Goal: Task Accomplishment & Management: Complete application form

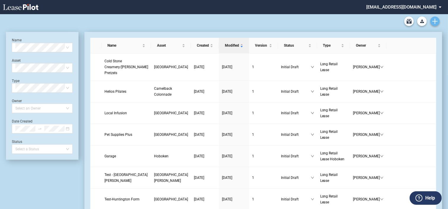
click at [436, 22] on icon "Create new document" at bounding box center [435, 21] width 5 height 5
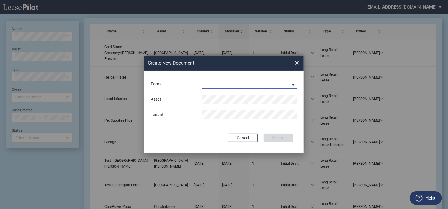
click at [276, 86] on md-select "Long Retail Lease Long Retail Lease [PERSON_NAME] Row Long Retail Lease Hoboken…" at bounding box center [249, 84] width 95 height 9
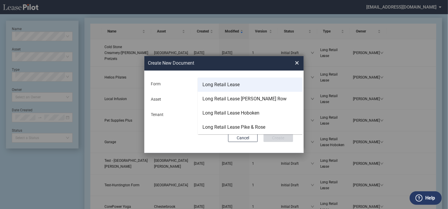
click at [258, 88] on md-option "Long Retail Lease" at bounding box center [250, 85] width 105 height 14
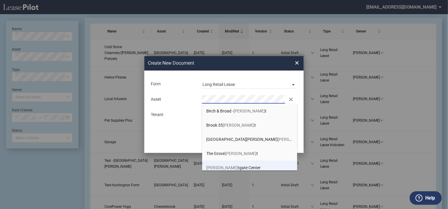
click at [228, 167] on span "[PERSON_NAME][GEOGRAPHIC_DATA]" at bounding box center [234, 167] width 54 height 5
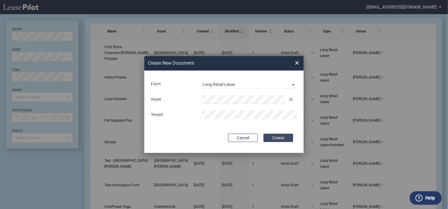
click at [284, 139] on button "Create" at bounding box center [279, 138] width 30 height 8
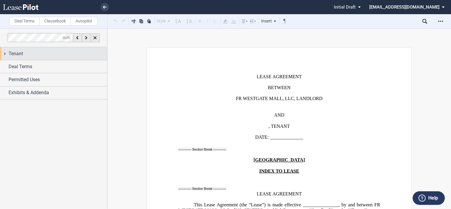
click at [21, 54] on span "Tenant" at bounding box center [16, 53] width 14 height 7
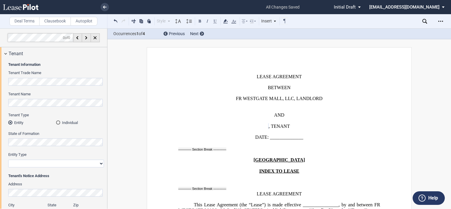
click at [67, 120] on md-radio-button "Individual" at bounding box center [80, 122] width 48 height 5
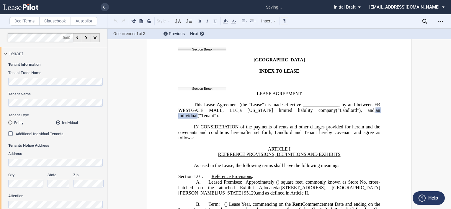
scroll to position [115, 0]
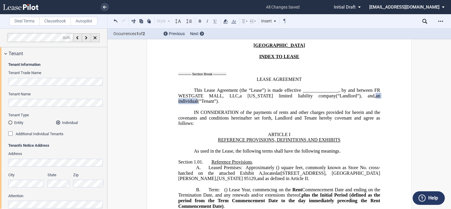
click at [44, 133] on span "Additional Individual Tenants" at bounding box center [40, 134] width 48 height 4
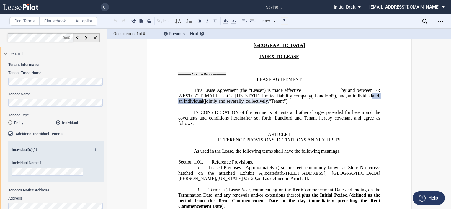
click at [44, 133] on span "Additional Individual Tenants" at bounding box center [40, 134] width 48 height 4
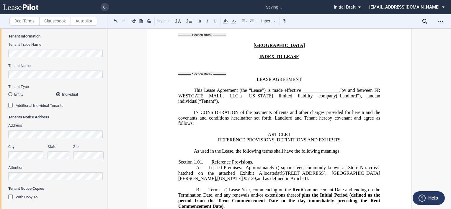
scroll to position [0, 0]
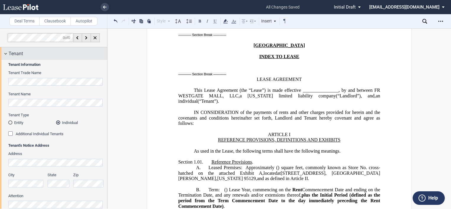
click at [5, 53] on div "Tenant" at bounding box center [53, 53] width 107 height 13
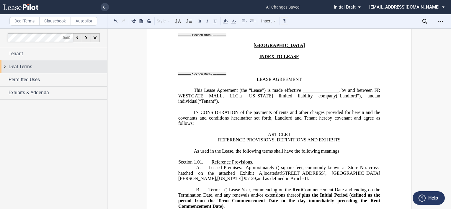
click at [6, 65] on div "Deal Terms" at bounding box center [53, 66] width 107 height 13
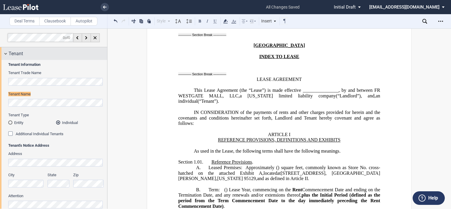
click at [6, 55] on div "Tenant" at bounding box center [53, 53] width 107 height 13
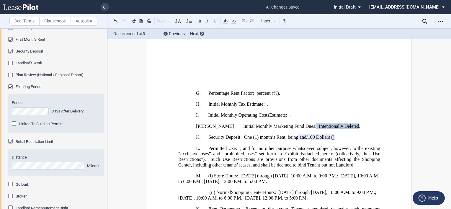
scroll to position [376, 0]
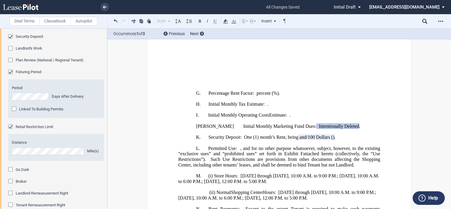
click at [24, 71] on span "Fixturing Period" at bounding box center [29, 72] width 26 height 4
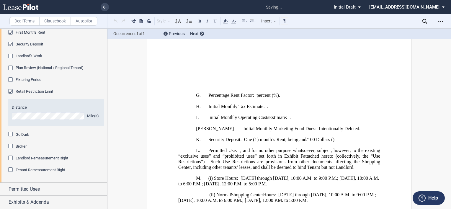
scroll to position [229, 0]
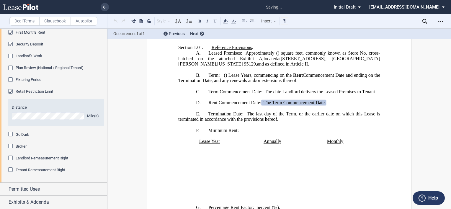
click at [24, 71] on editor-control "Plan Review (National / Regional Tenant)" at bounding box center [56, 71] width 96 height 12
click at [21, 80] on span "Fixturing Period" at bounding box center [29, 79] width 26 height 4
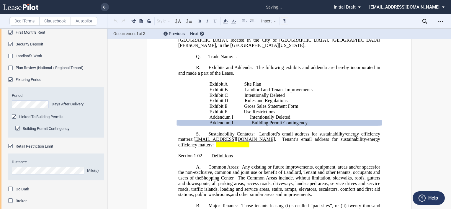
scroll to position [835, 0]
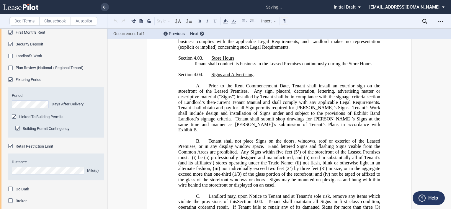
scroll to position [2008, 0]
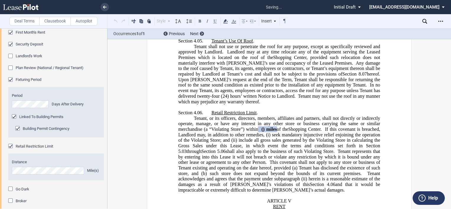
click at [11, 199] on div "Broker" at bounding box center [11, 201] width 6 height 6
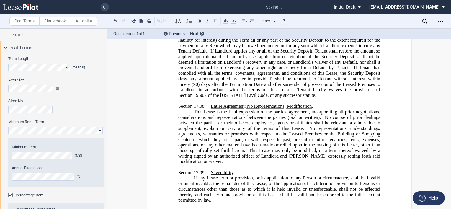
scroll to position [0, 0]
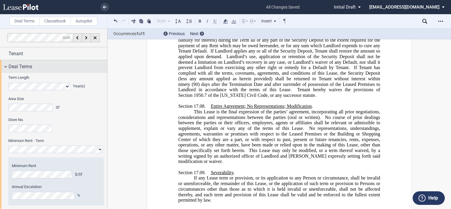
click at [6, 66] on div "Deal Terms" at bounding box center [53, 66] width 107 height 13
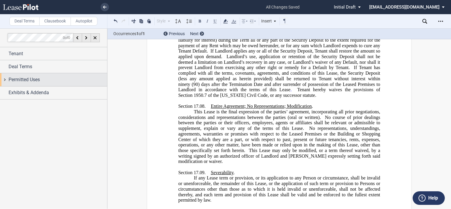
click at [5, 80] on div "Permitted Uses" at bounding box center [53, 79] width 107 height 13
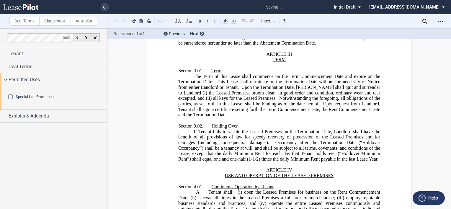
scroll to position [566, 0]
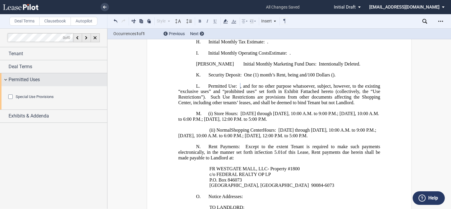
click at [7, 79] on div "Permitted Uses" at bounding box center [53, 79] width 107 height 13
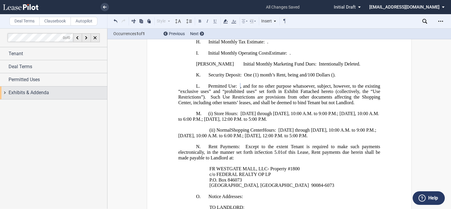
click at [6, 91] on div "Exhibits & Addenda" at bounding box center [53, 93] width 107 height 13
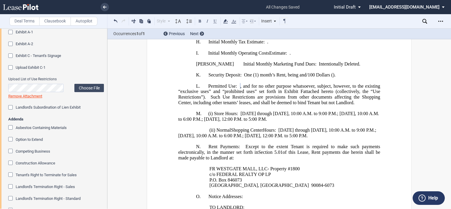
scroll to position [118, 0]
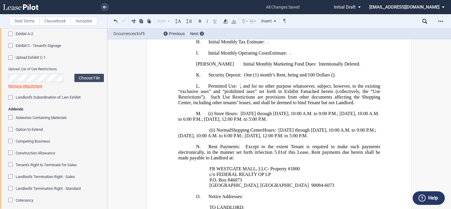
click at [28, 128] on span "Option to Extend" at bounding box center [29, 129] width 27 height 4
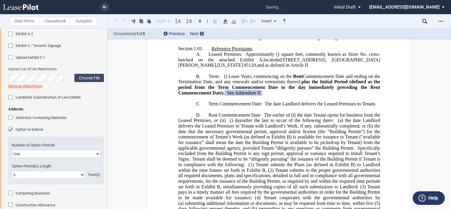
scroll to position [219, 0]
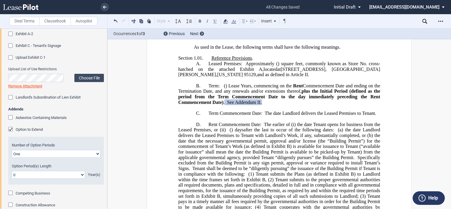
click at [53, 172] on select "0 1 2 3 4 5 6 7 8 9 10 11 12 13 14 15 16 17 18 19 20" at bounding box center [48, 175] width 73 height 8
select select "number:5"
click at [12, 171] on select "0 1 2 3 4 5 6 7 8 9 10 11 12 13 14 15 16 17 18 19 20" at bounding box center [48, 175] width 73 height 8
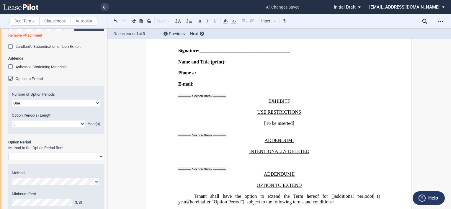
scroll to position [177, 0]
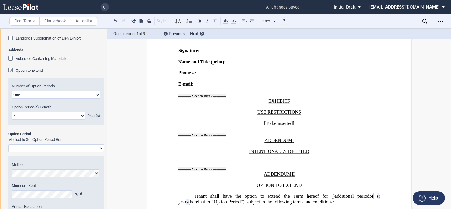
click at [61, 146] on select "Rent Set at Fair Rental Value - Standard Three Broker Method Baseball Arbitrati…" at bounding box center [56, 148] width 96 height 8
select select "fmv"
click at [8, 144] on select "Rent Set at Fair Rental Value - Standard Three Broker Method Baseball Arbitrati…" at bounding box center [56, 148] width 96 height 8
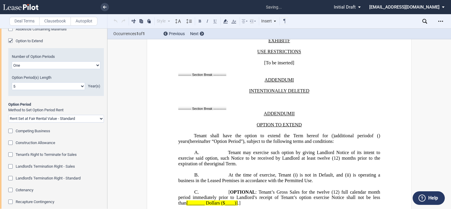
scroll to position [10983, 0]
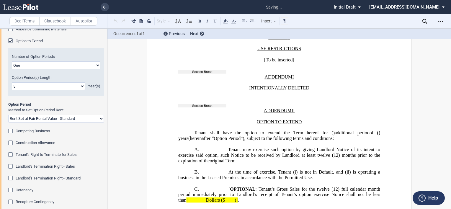
click at [51, 143] on span "Construction Allowance" at bounding box center [36, 143] width 40 height 4
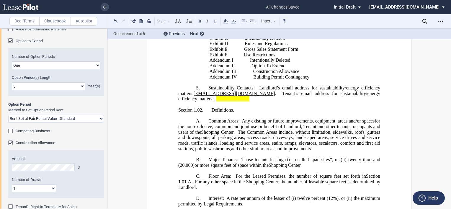
scroll to position [11130, 0]
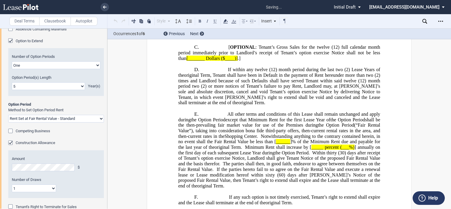
click at [85, 186] on div "Number of Draws 1 Multiple" at bounding box center [56, 184] width 89 height 15
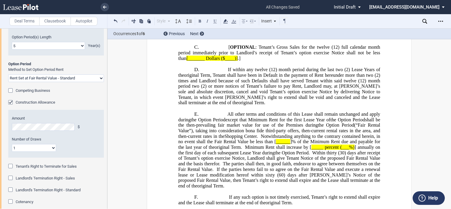
scroll to position [266, 0]
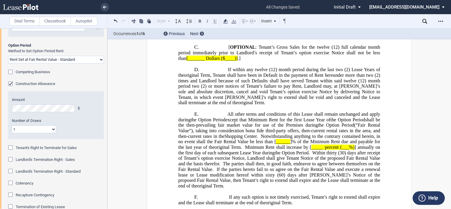
click at [43, 195] on span "Recapture Contingency" at bounding box center [35, 195] width 39 height 4
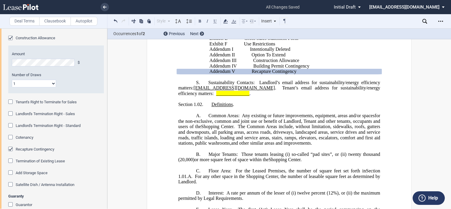
scroll to position [320, 0]
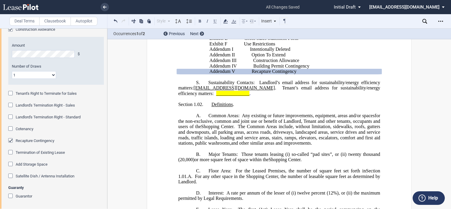
click at [10, 196] on div "Guarantor" at bounding box center [11, 197] width 6 height 6
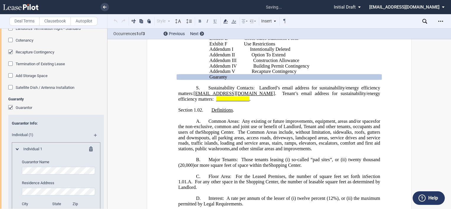
scroll to position [438, 0]
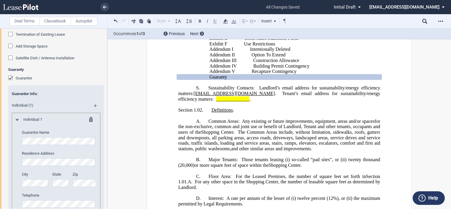
click at [17, 119] on md-icon at bounding box center [16, 120] width 3 height 2
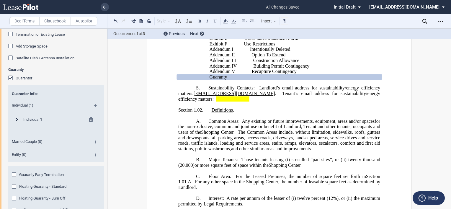
click at [89, 120] on md-icon at bounding box center [92, 120] width 7 height 7
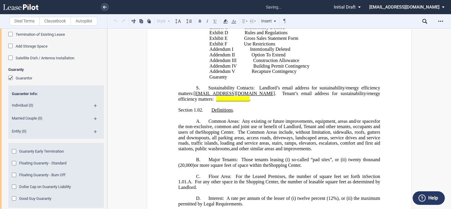
click at [95, 118] on md-icon at bounding box center [98, 120] width 8 height 7
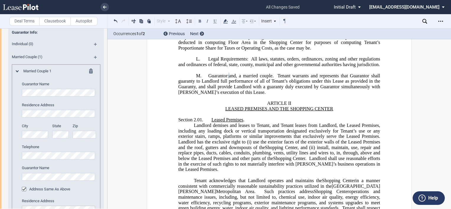
scroll to position [497, 0]
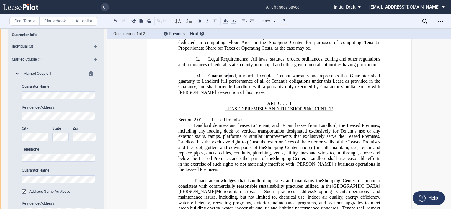
click at [95, 58] on md-icon at bounding box center [98, 61] width 8 height 7
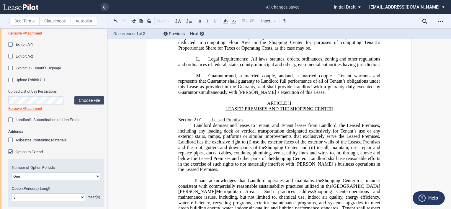
scroll to position [26, 0]
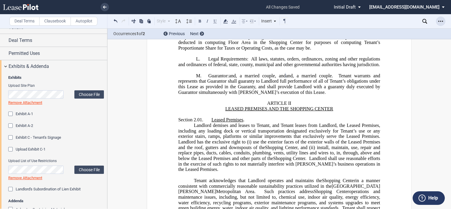
click at [442, 20] on icon "Open Lease options menu" at bounding box center [440, 21] width 5 height 5
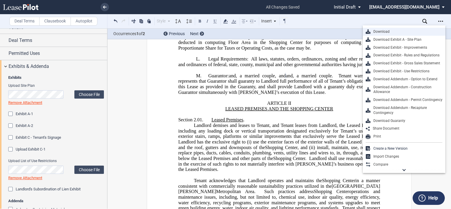
click at [420, 30] on div "Download" at bounding box center [407, 31] width 72 height 5
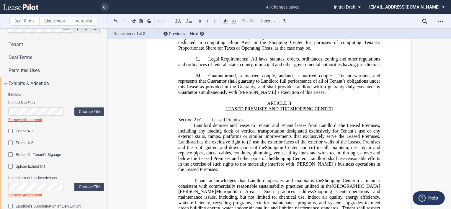
scroll to position [0, 0]
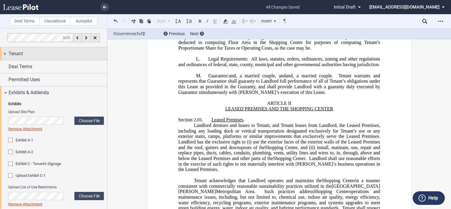
click at [4, 53] on div "Tenant" at bounding box center [53, 53] width 107 height 13
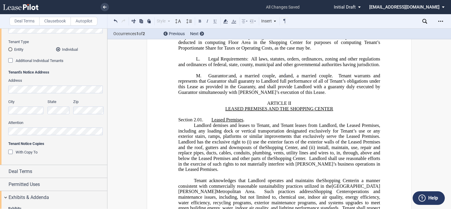
scroll to position [89, 0]
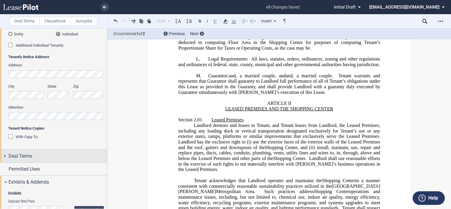
click at [17, 156] on span "Deal Terms" at bounding box center [21, 156] width 24 height 7
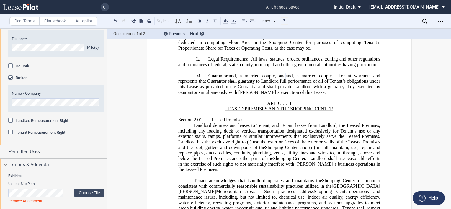
scroll to position [679, 0]
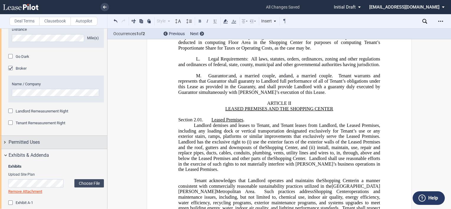
click at [24, 141] on span "Permitted Uses" at bounding box center [24, 142] width 31 height 7
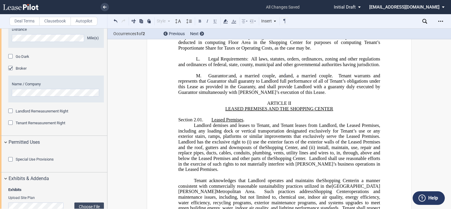
click at [18, 162] on span "Special Use Provisions" at bounding box center [35, 159] width 38 height 4
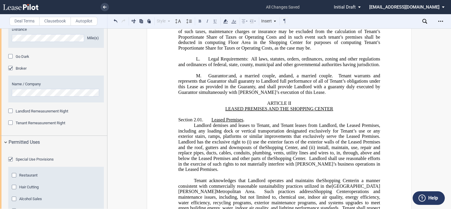
scroll to position [768, 0]
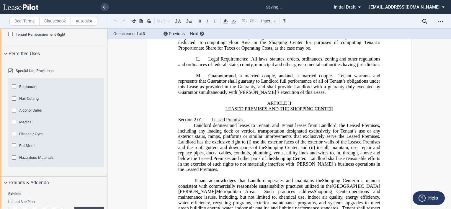
click at [27, 89] on span "Restaurant" at bounding box center [28, 86] width 18 height 4
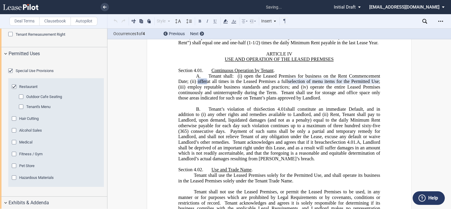
scroll to position [797, 0]
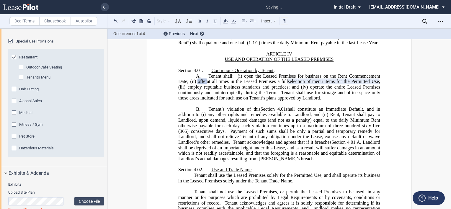
click at [37, 69] on span "Outdoor Cafe Seating" at bounding box center [44, 67] width 36 height 4
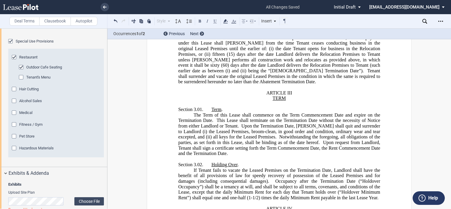
scroll to position [1569, 0]
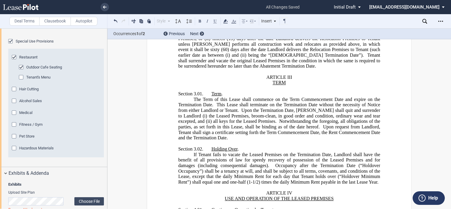
click at [22, 71] on div "Outdoor Cafe Seating" at bounding box center [22, 68] width 6 height 6
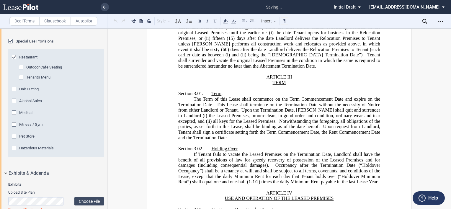
scroll to position [1563, 0]
click at [14, 61] on div "Restaurant" at bounding box center [15, 58] width 6 height 6
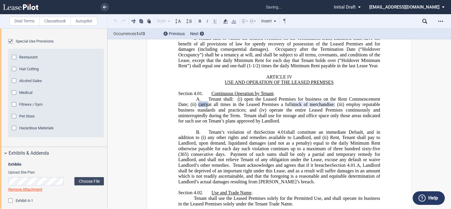
scroll to position [1703, 0]
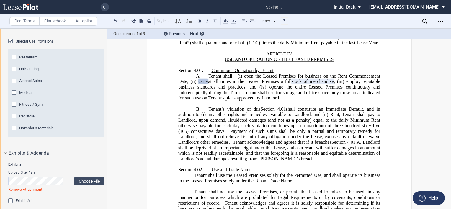
click at [14, 61] on div "Restaurant" at bounding box center [15, 58] width 6 height 6
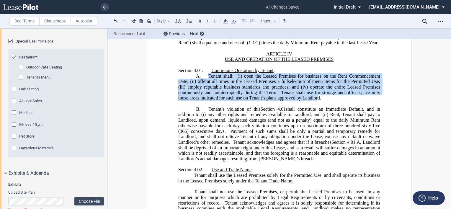
drag, startPoint x: 207, startPoint y: 94, endPoint x: 317, endPoint y: 118, distance: 112.3
click at [317, 101] on p "A. Tenant shall: (i) open the Leased Premises for business on the Rent Commence…" at bounding box center [279, 87] width 202 height 28
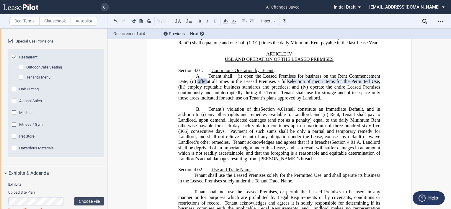
drag, startPoint x: 308, startPoint y: 116, endPoint x: 285, endPoint y: 114, distance: 23.1
click at [285, 100] on span "Tenant shall use for storage and office space only those areas indicated for su…" at bounding box center [279, 95] width 203 height 11
click at [322, 101] on p "A. Tenant shall: (i) open the Leased Premises for business on the Rent Commence…" at bounding box center [279, 87] width 202 height 28
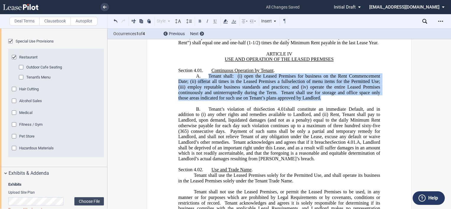
drag, startPoint x: 322, startPoint y: 118, endPoint x: 208, endPoint y: 95, distance: 116.9
click at [208, 95] on p "A. Tenant shall: (i) open the Leased Premises for business on the Rent Commence…" at bounding box center [279, 87] width 202 height 28
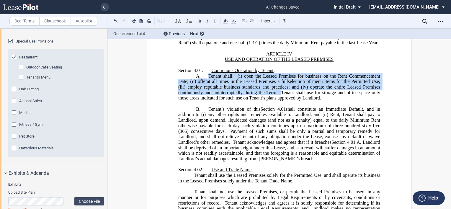
copy p "Tenant shall: (i) open the Leased Premises for business on the Rent Commencemen…"
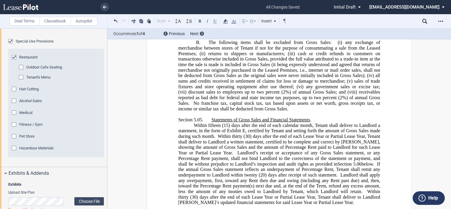
scroll to position [2618, 0]
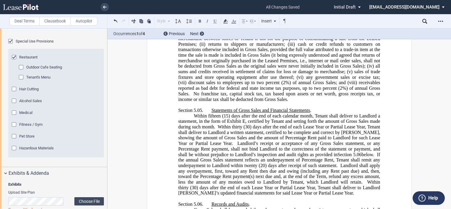
click at [424, 19] on icon at bounding box center [425, 21] width 5 height 5
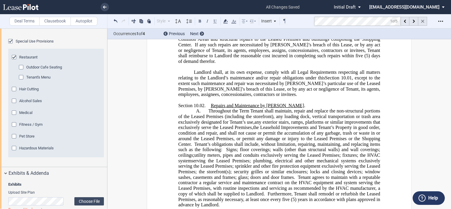
scroll to position [5675, 0]
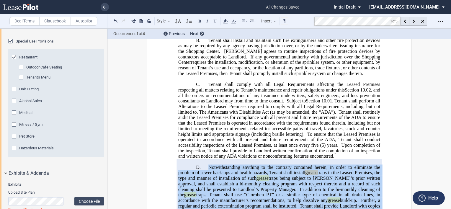
drag, startPoint x: 206, startPoint y: 94, endPoint x: 234, endPoint y: 172, distance: 83.5
click at [234, 172] on div "!!SET_LEVEL_2!! !!LEASE_BODY_LEVEL3!! D. Notwithstanding anything to the contra…" at bounding box center [279, 203] width 202 height 88
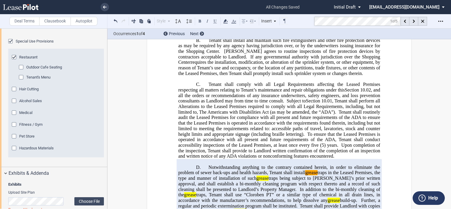
drag, startPoint x: 237, startPoint y: 164, endPoint x: 211, endPoint y: 104, distance: 64.8
click at [213, 164] on span "Notwithstanding anything to the contrary contained herein, in order to eliminat…" at bounding box center [279, 177] width 203 height 27
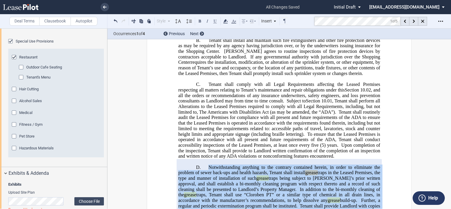
drag, startPoint x: 205, startPoint y: 93, endPoint x: 236, endPoint y: 172, distance: 85.1
click at [236, 172] on div "!!SET_LEVEL_2!! !!LEASE_BODY_LEVEL3!! D. Notwithstanding anything to the contra…" at bounding box center [279, 203] width 202 height 88
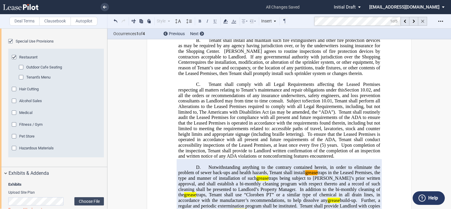
drag, startPoint x: 240, startPoint y: 164, endPoint x: 422, endPoint y: 22, distance: 230.8
click at [422, 22] on icon at bounding box center [422, 21] width 3 height 3
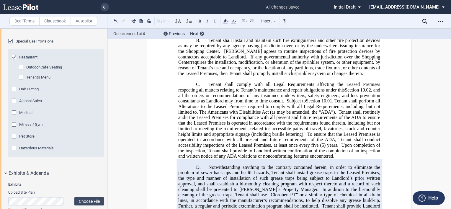
click at [220, 164] on span "Notwithstanding anything to the contrary contained herein, in order to eliminat…" at bounding box center [279, 177] width 203 height 27
click at [220, 143] on span "Upon completion of the inspection, Tenant shall provide to Landlord written con…" at bounding box center [279, 151] width 203 height 16
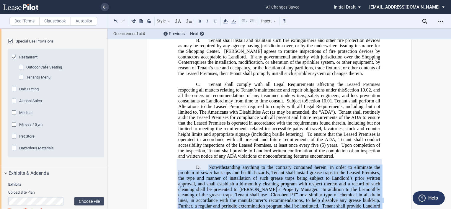
drag, startPoint x: 206, startPoint y: 93, endPoint x: 246, endPoint y: 172, distance: 88.6
click at [246, 172] on div "!!SET_LEVEL_2!! !!LEASE_BODY_LEVEL3!! D. Notwithstanding anything to the contra…" at bounding box center [279, 206] width 202 height 94
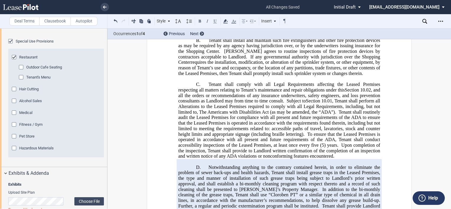
drag, startPoint x: 259, startPoint y: 159, endPoint x: 233, endPoint y: 130, distance: 39.1
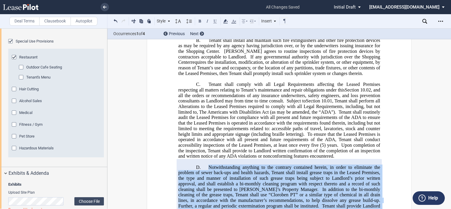
drag, startPoint x: 207, startPoint y: 92, endPoint x: 239, endPoint y: 171, distance: 85.1
click at [239, 171] on div "!!SET_LEVEL_2!! !!LEASE_BODY_LEVEL3!! D. Notwithstanding anything to the contra…" at bounding box center [279, 206] width 202 height 94
